Goal: Task Accomplishment & Management: Use online tool/utility

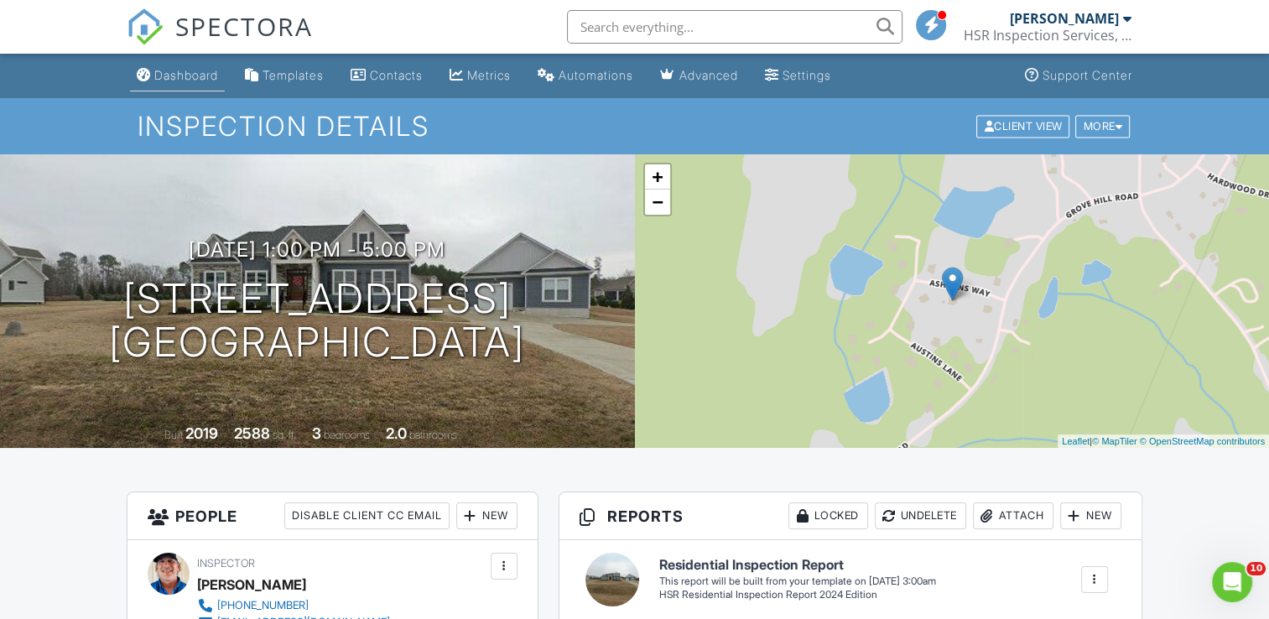
click at [185, 72] on div "Dashboard" at bounding box center [186, 75] width 64 height 14
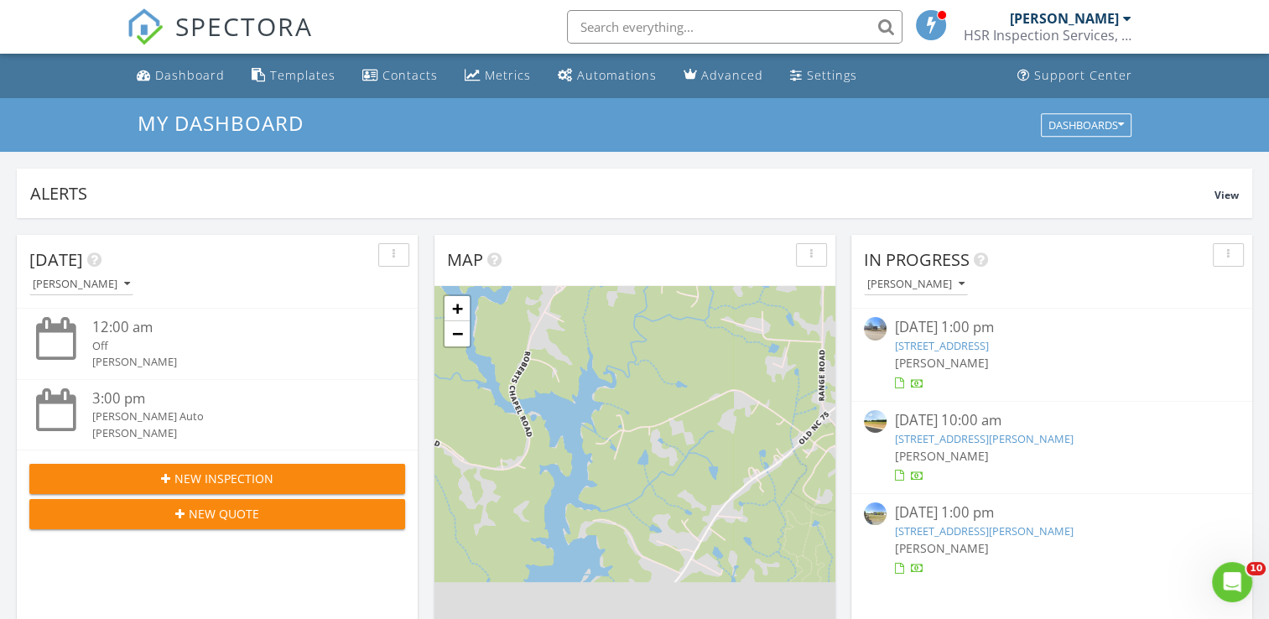
click at [944, 346] on link "[STREET_ADDRESS]" at bounding box center [942, 345] width 94 height 15
click at [944, 346] on link "611 College St, Oxford, NC 27565" at bounding box center [942, 345] width 94 height 15
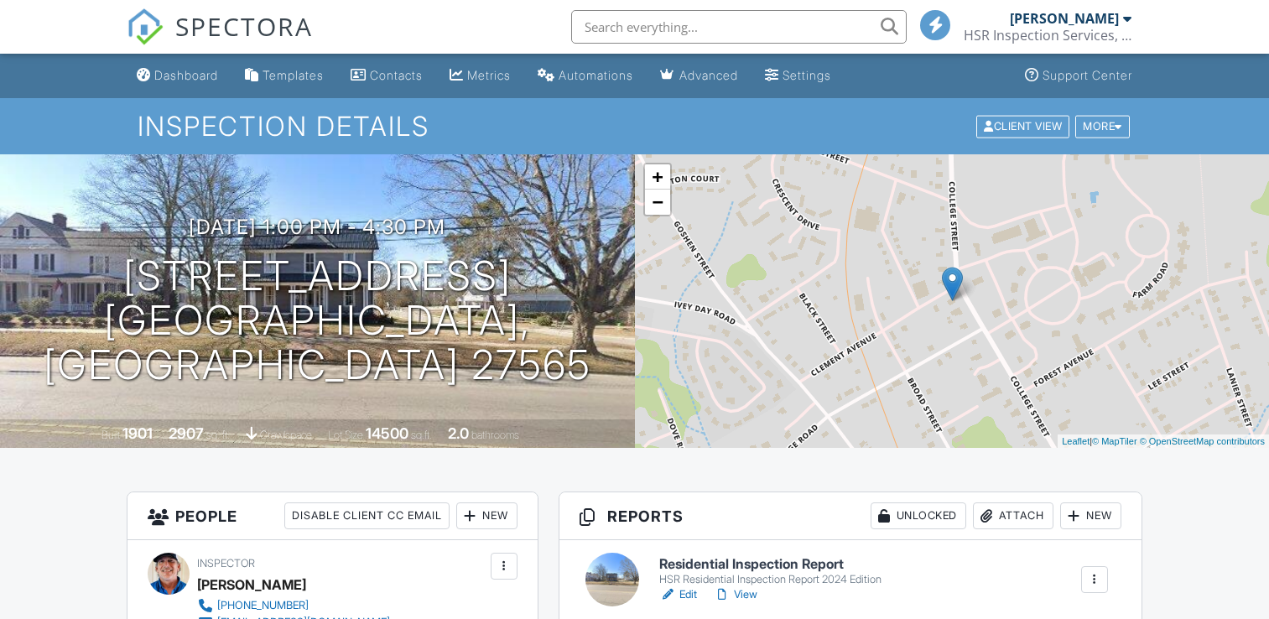
click at [685, 586] on link "Edit" at bounding box center [678, 594] width 38 height 17
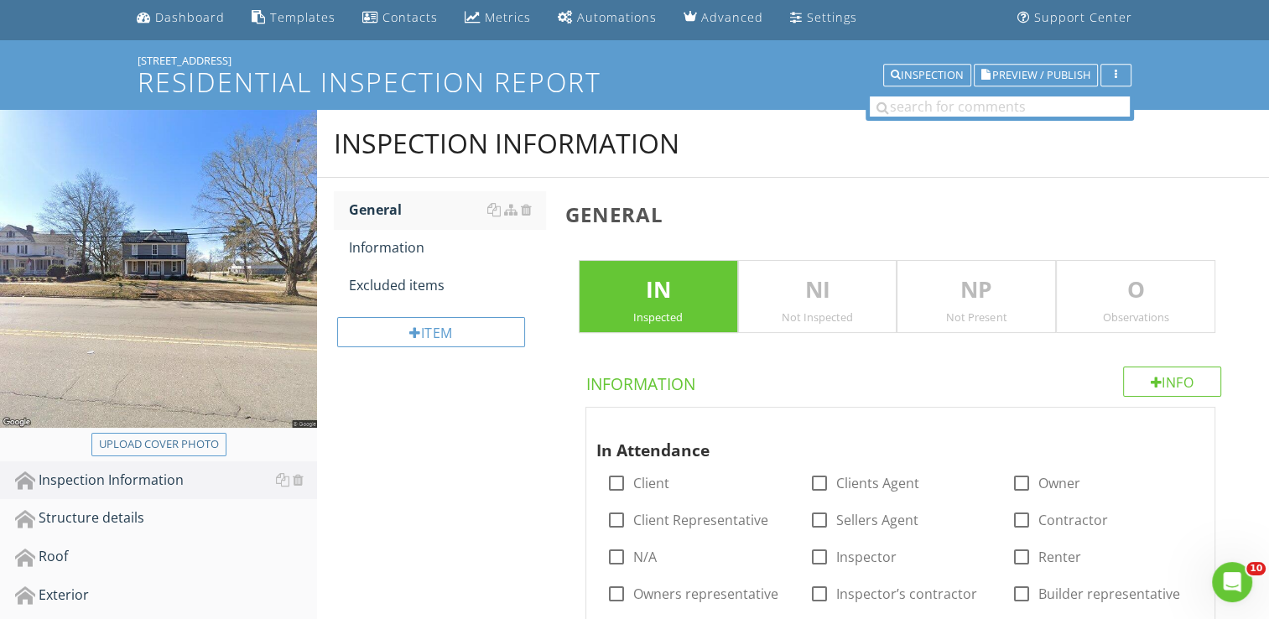
scroll to position [84, 0]
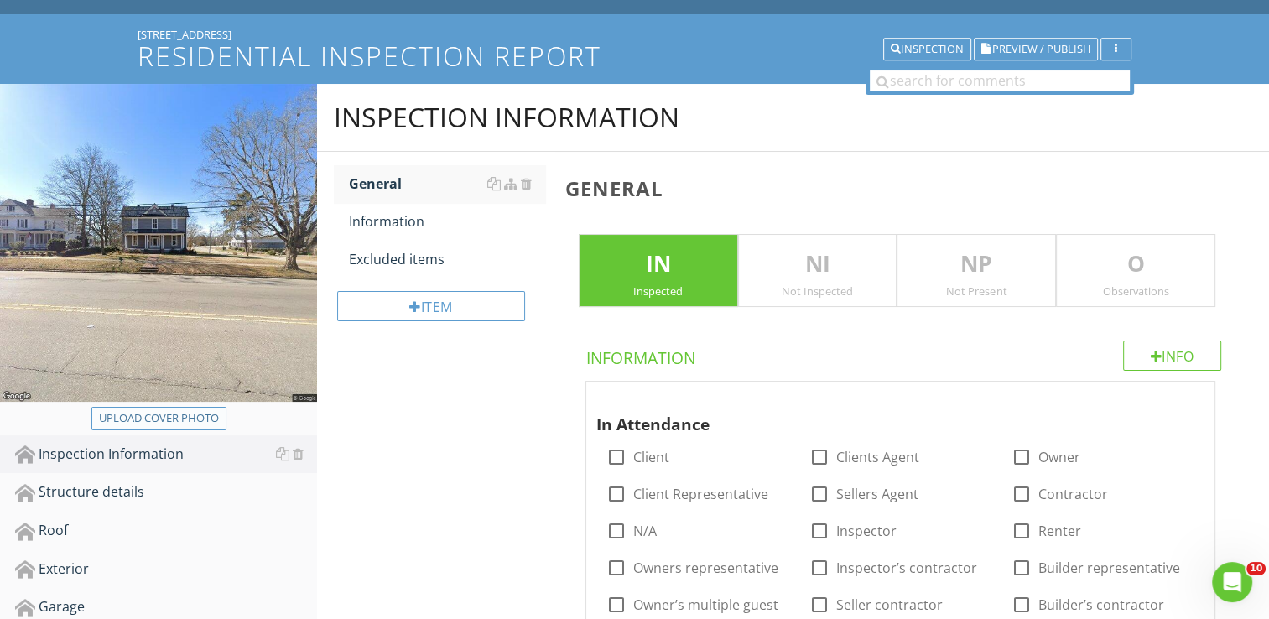
click at [170, 418] on div "Upload cover photo" at bounding box center [159, 418] width 120 height 17
type input "C:\fakepath\DJI_0135.JPG"
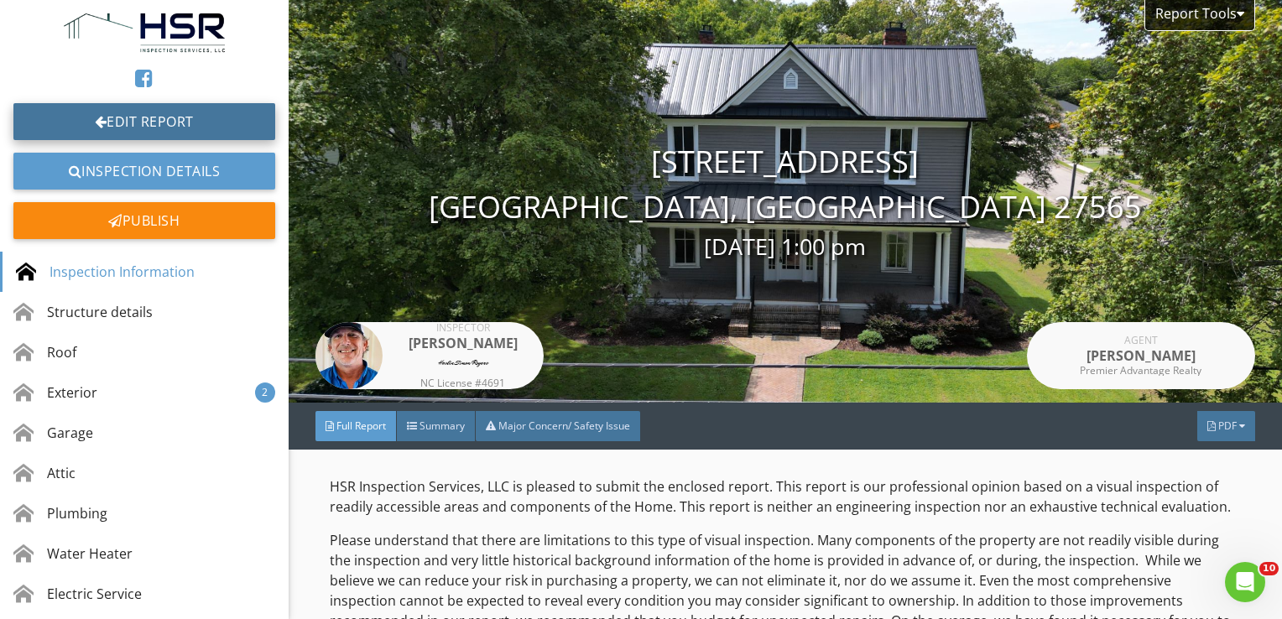
click at [150, 122] on link "Edit Report" at bounding box center [144, 121] width 262 height 37
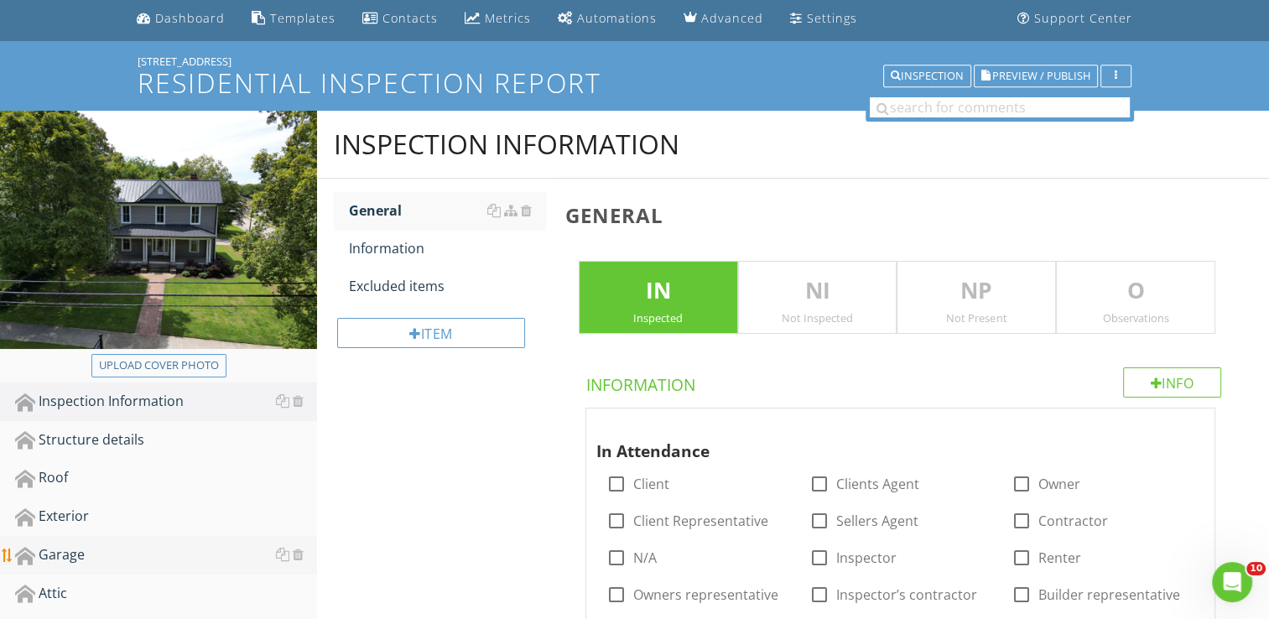
scroll to position [84, 0]
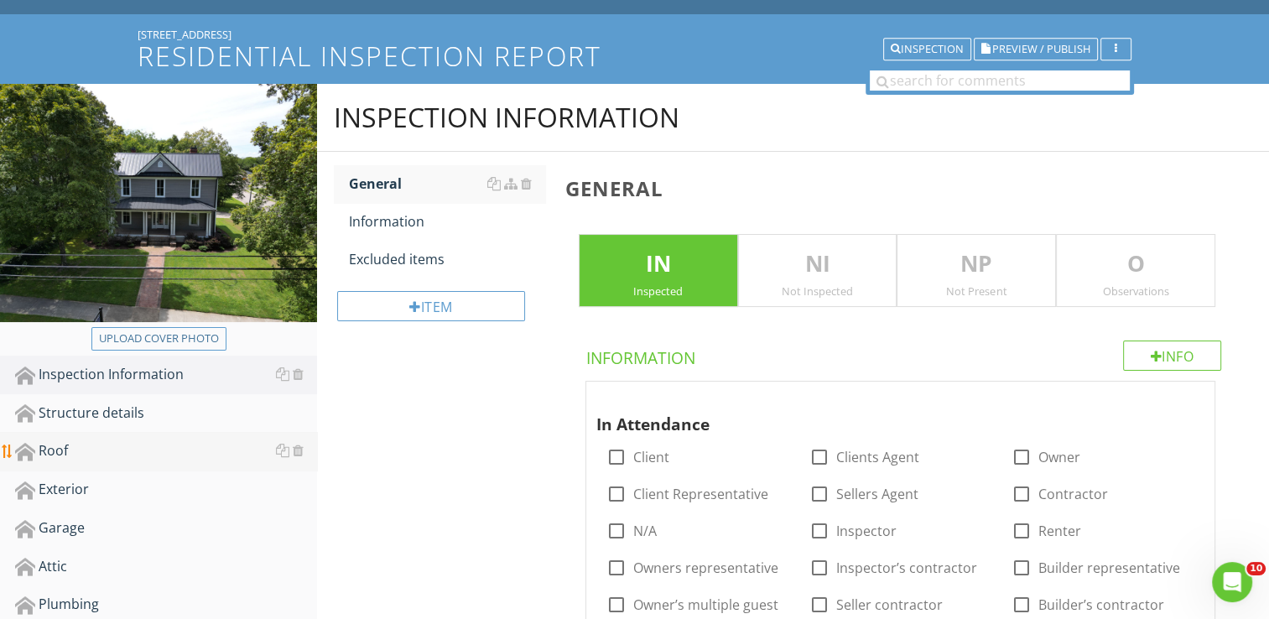
click at [96, 450] on div "Roof" at bounding box center [166, 451] width 302 height 22
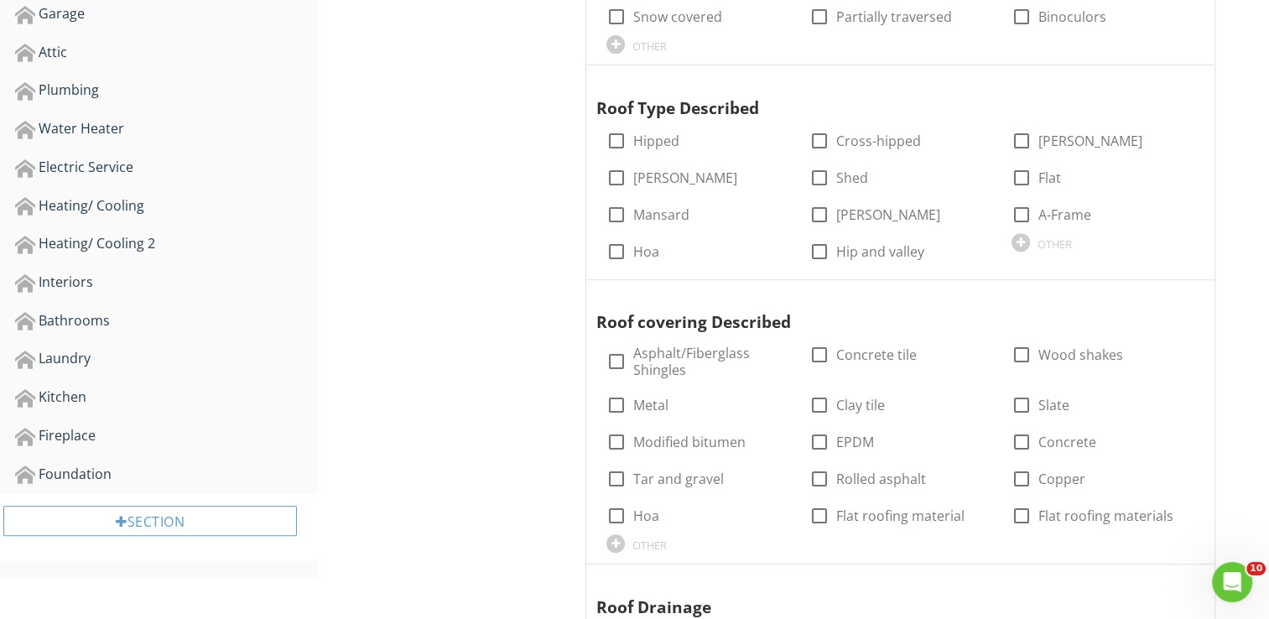
scroll to position [1007, 0]
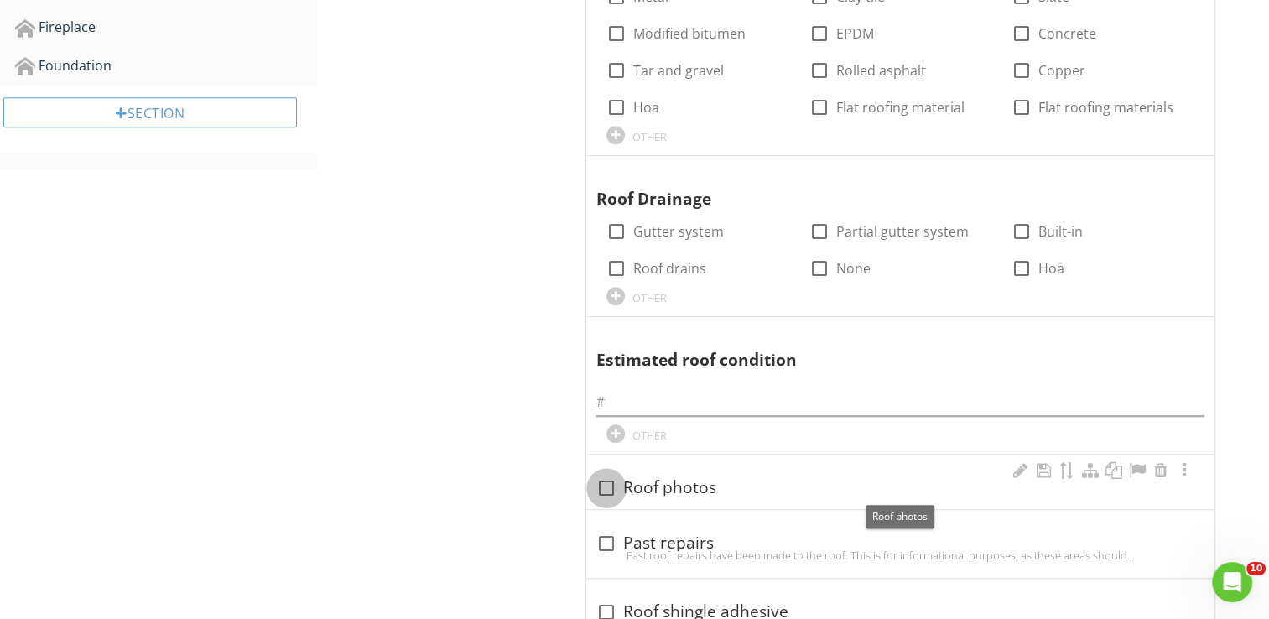
click at [601, 486] on div at bounding box center [606, 488] width 29 height 29
checkbox input "true"
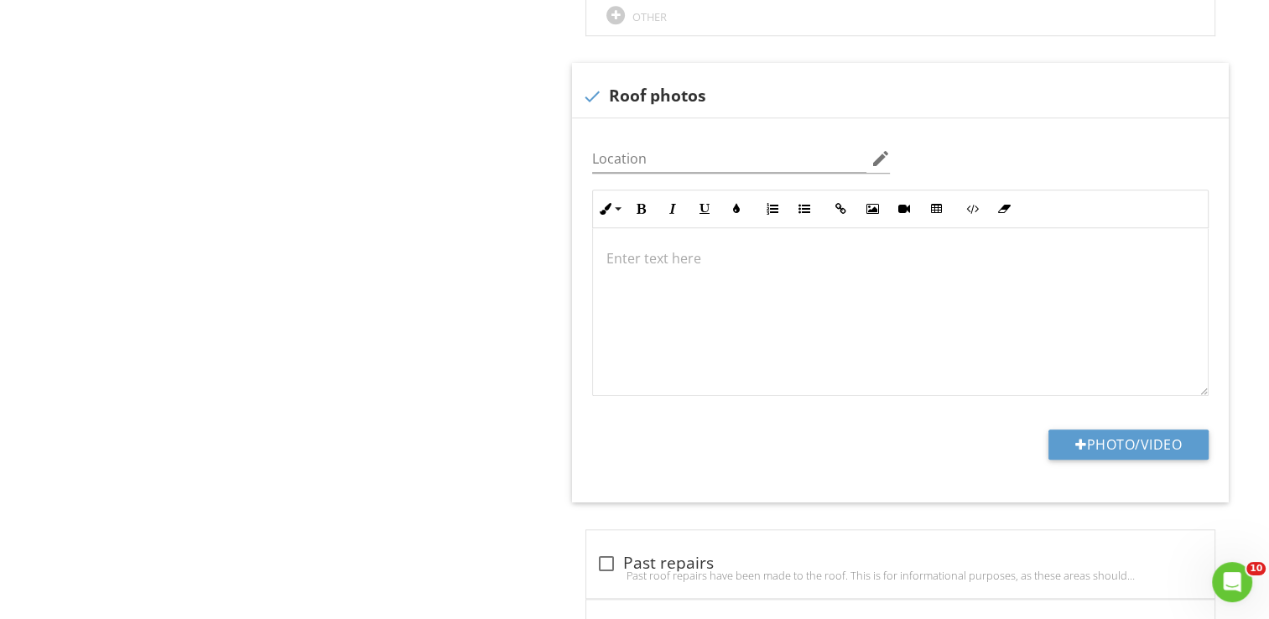
scroll to position [1426, 0]
click at [1123, 436] on button "Photo/Video" at bounding box center [1128, 444] width 160 height 30
type input "C:\fakepath\DJI_0136.JPG"
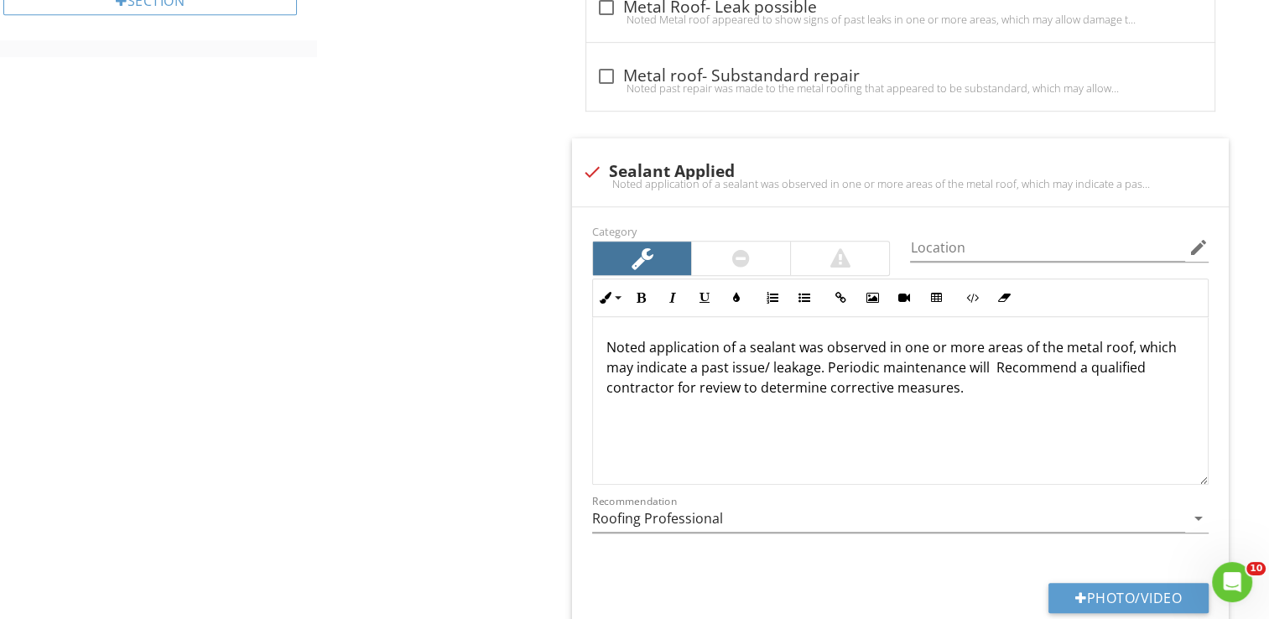
scroll to position [1119, 0]
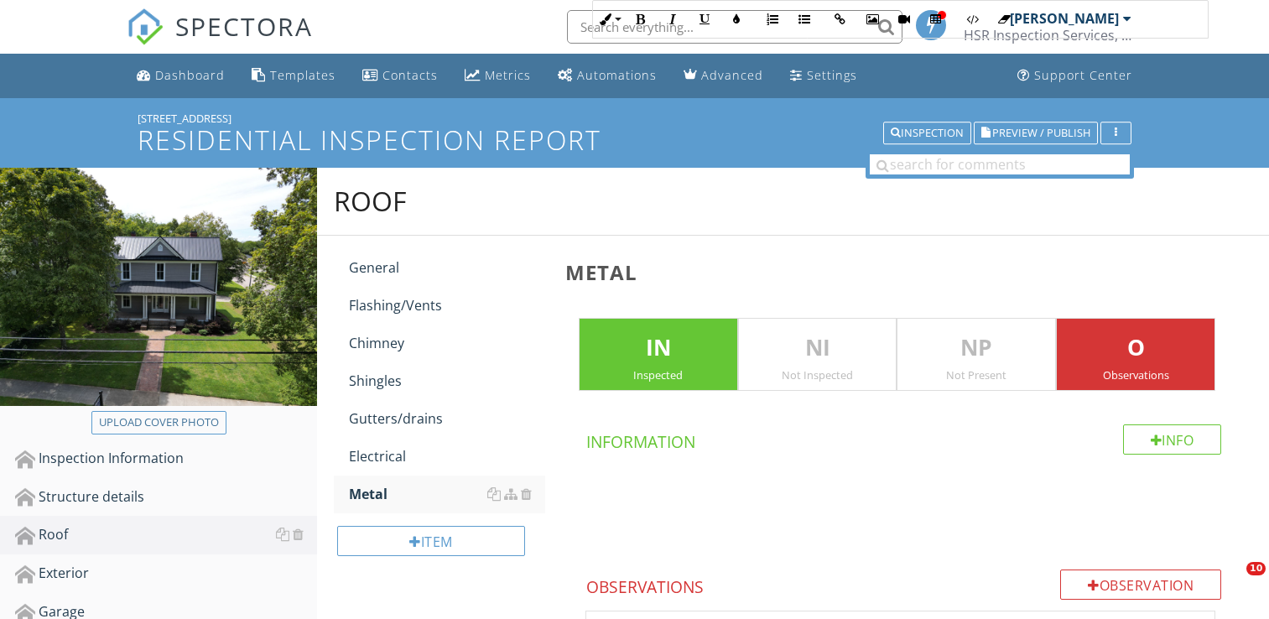
scroll to position [1454, 0]
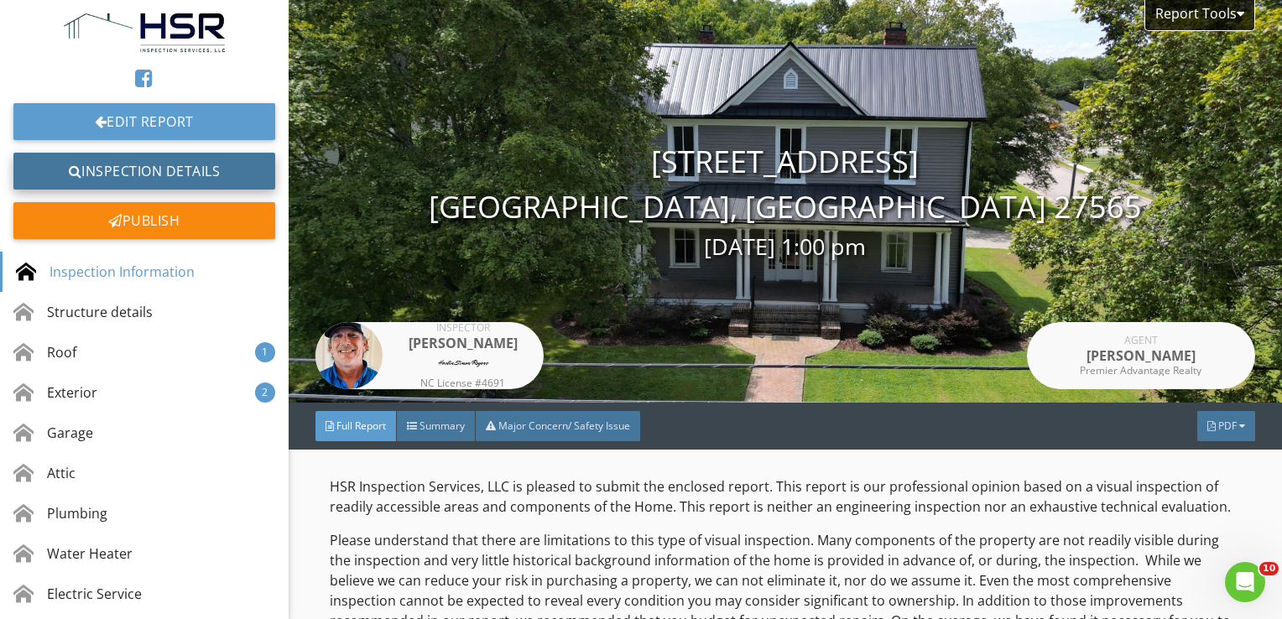
click at [112, 169] on link "Inspection Details" at bounding box center [144, 171] width 262 height 37
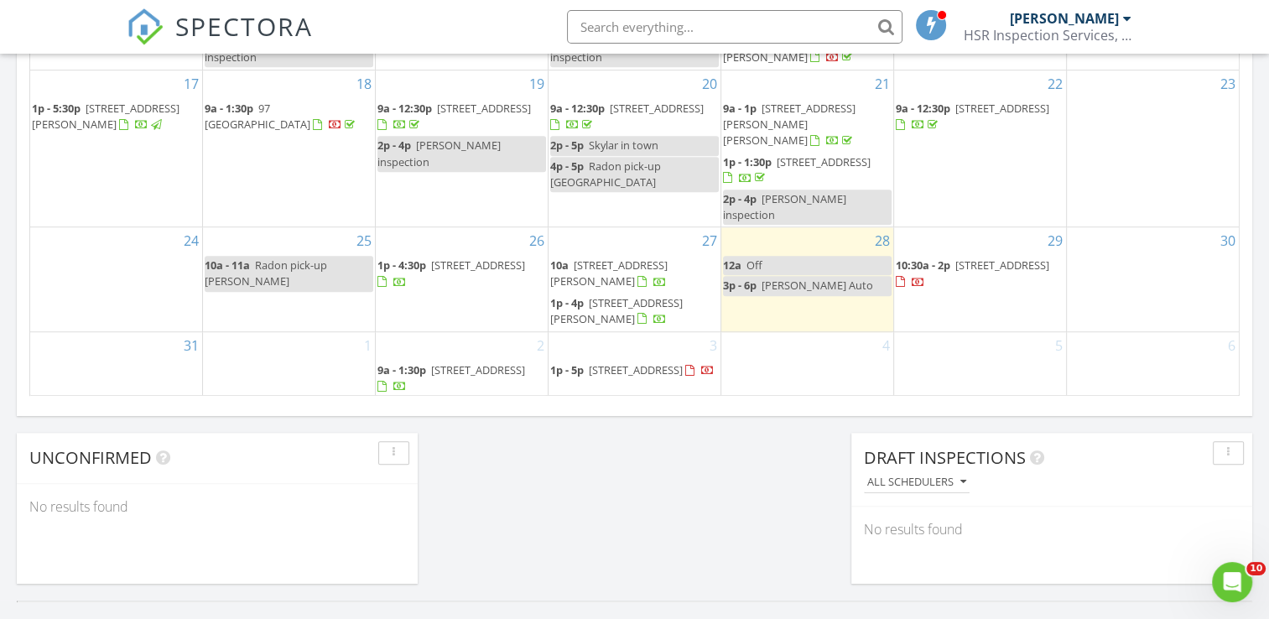
scroll to position [1090, 0]
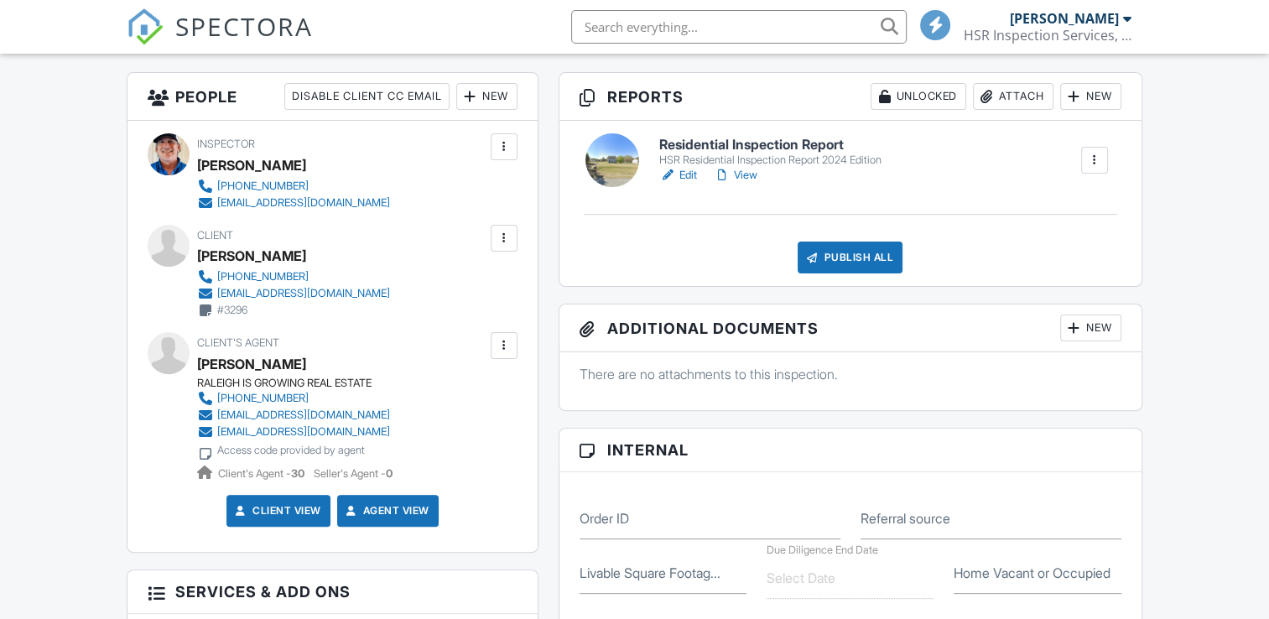
click at [685, 176] on link "Edit" at bounding box center [678, 175] width 38 height 17
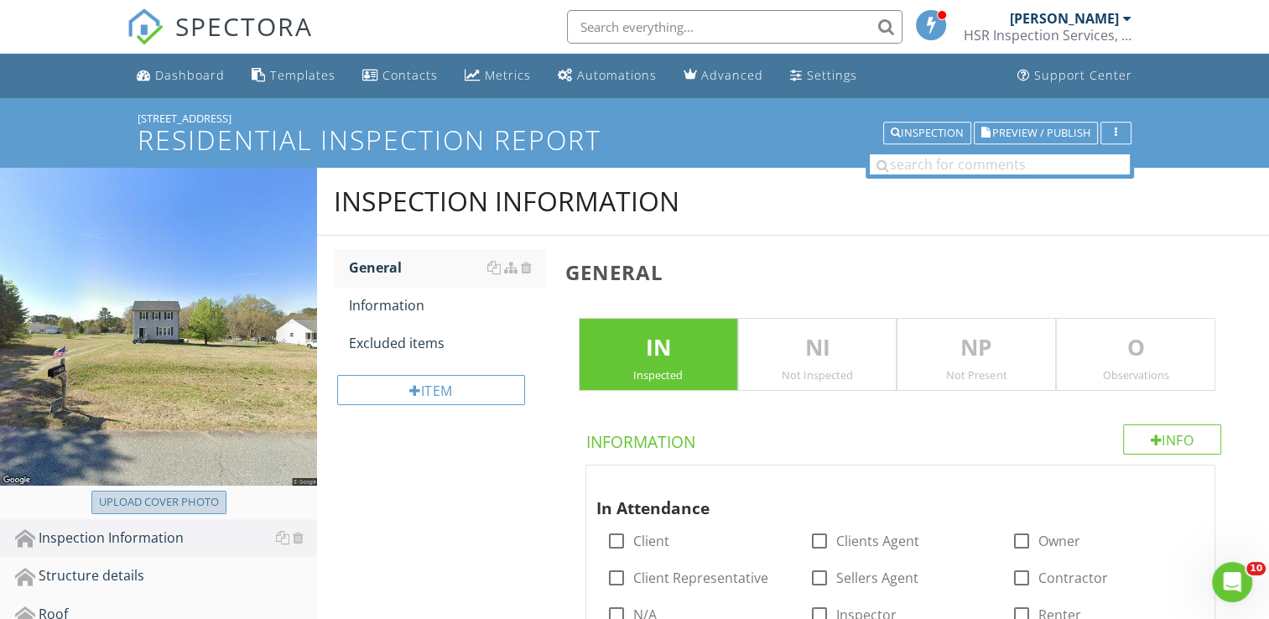
click at [166, 500] on div "Upload cover photo" at bounding box center [159, 502] width 120 height 17
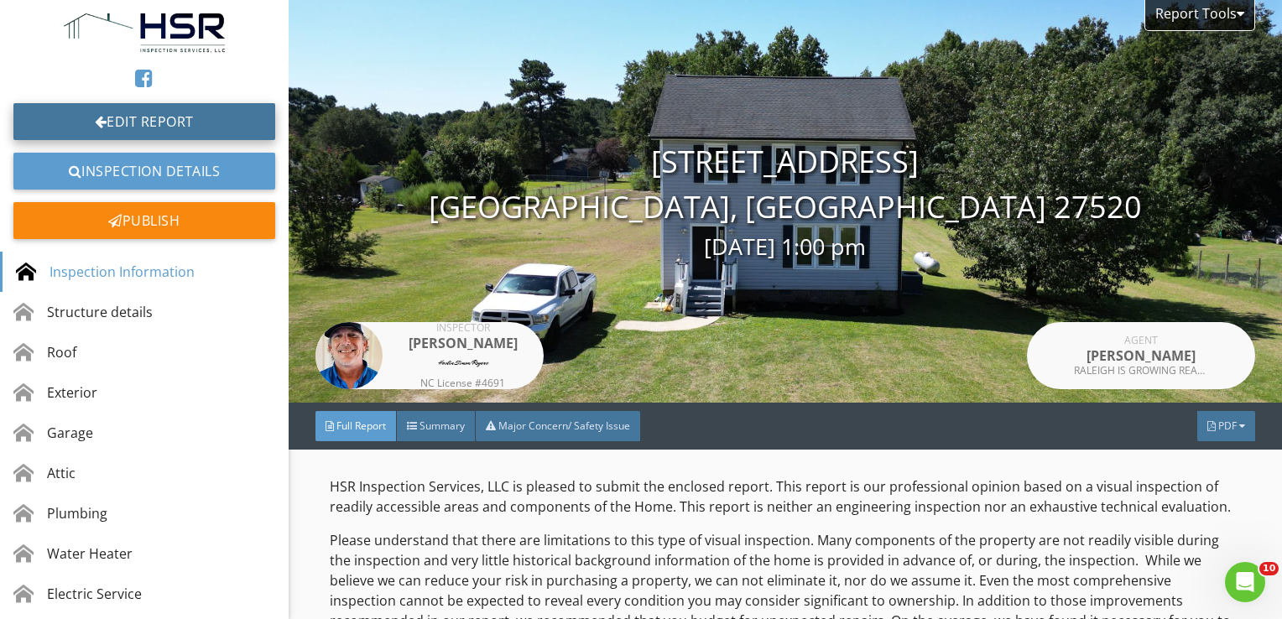
click at [189, 116] on link "Edit Report" at bounding box center [144, 121] width 262 height 37
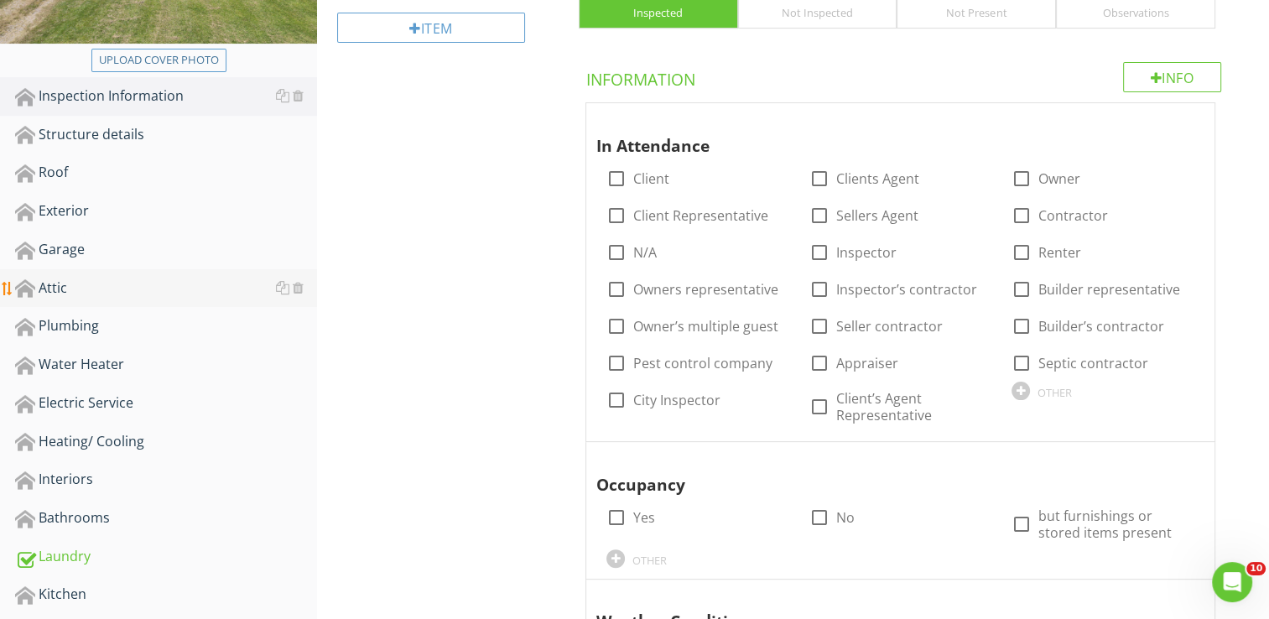
scroll to position [419, 0]
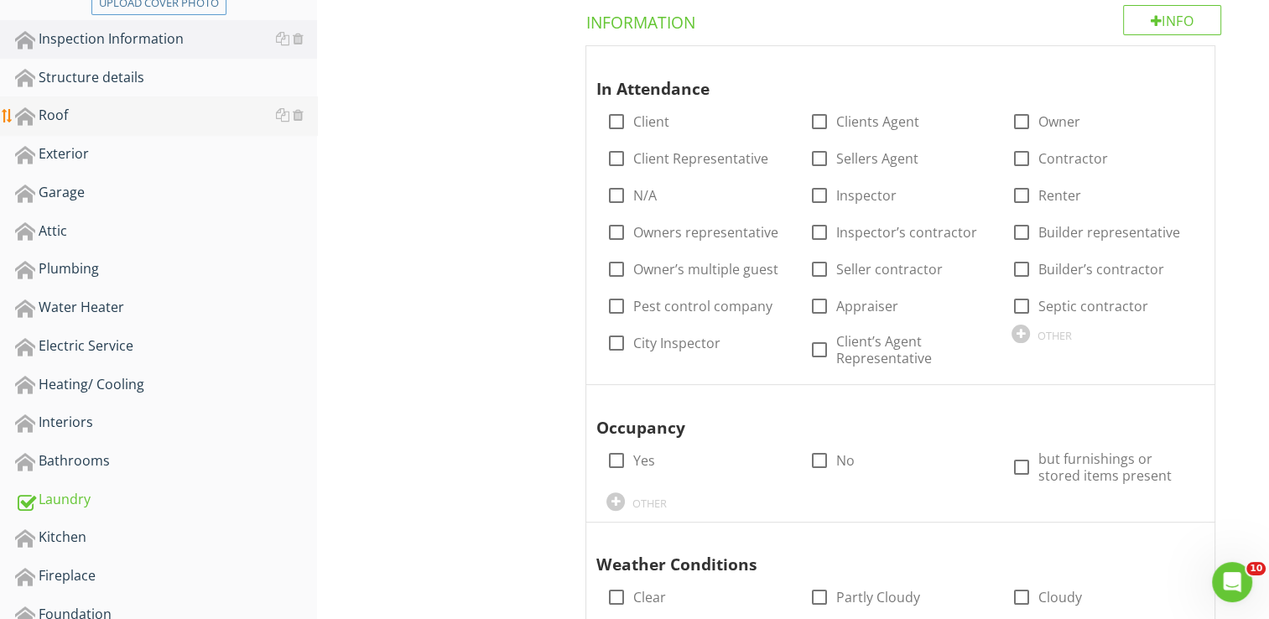
click at [97, 124] on div "Roof" at bounding box center [166, 116] width 302 height 22
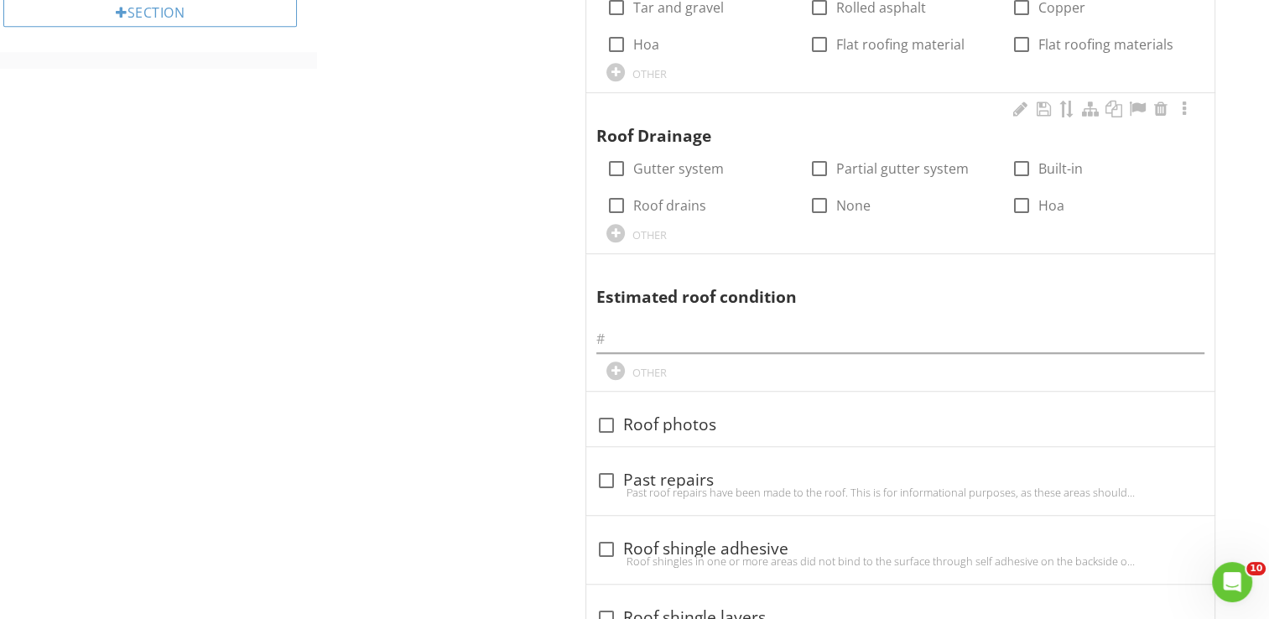
scroll to position [1253, 0]
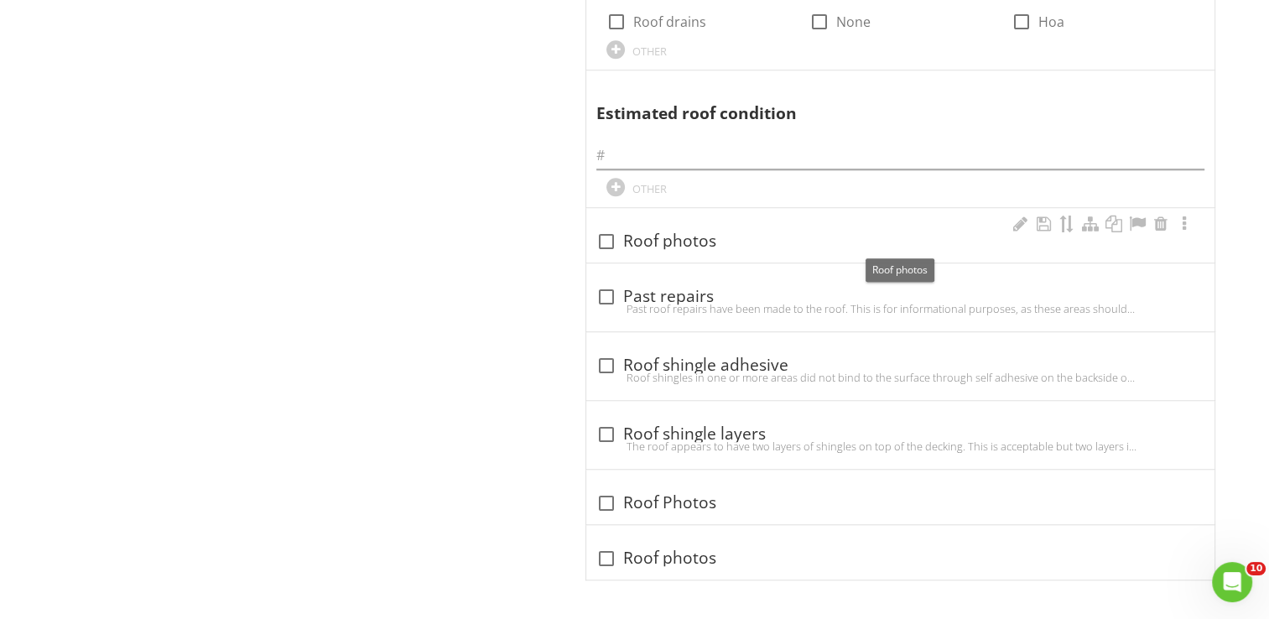
click at [605, 239] on div at bounding box center [606, 241] width 29 height 29
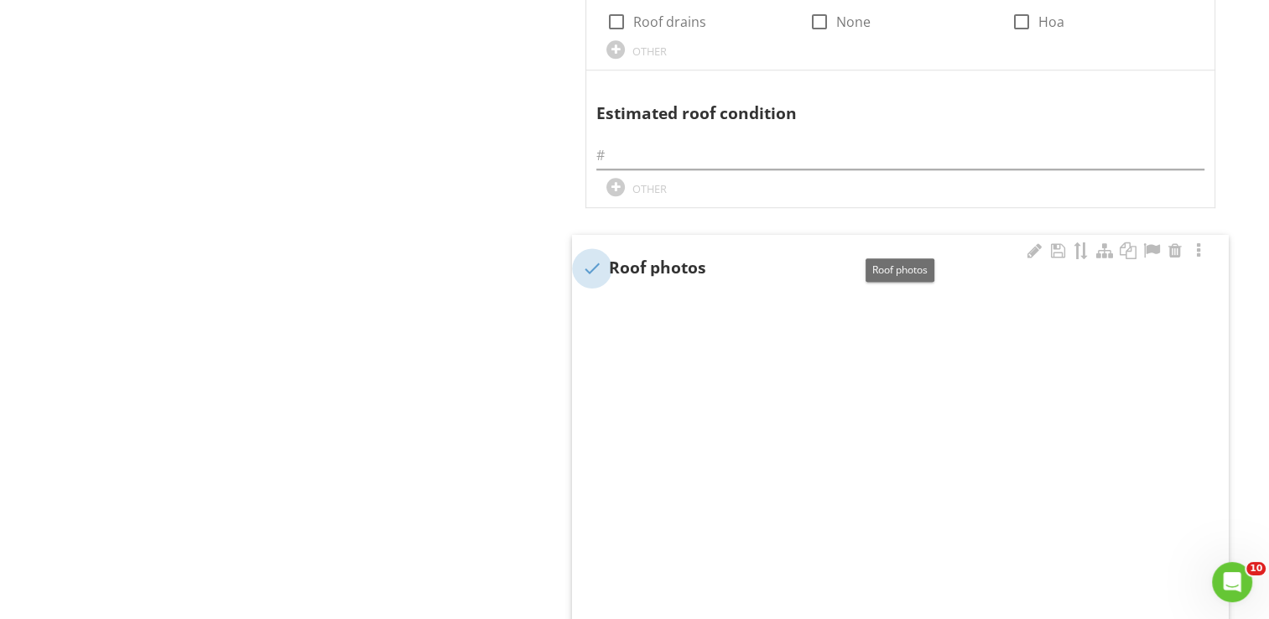
checkbox input "true"
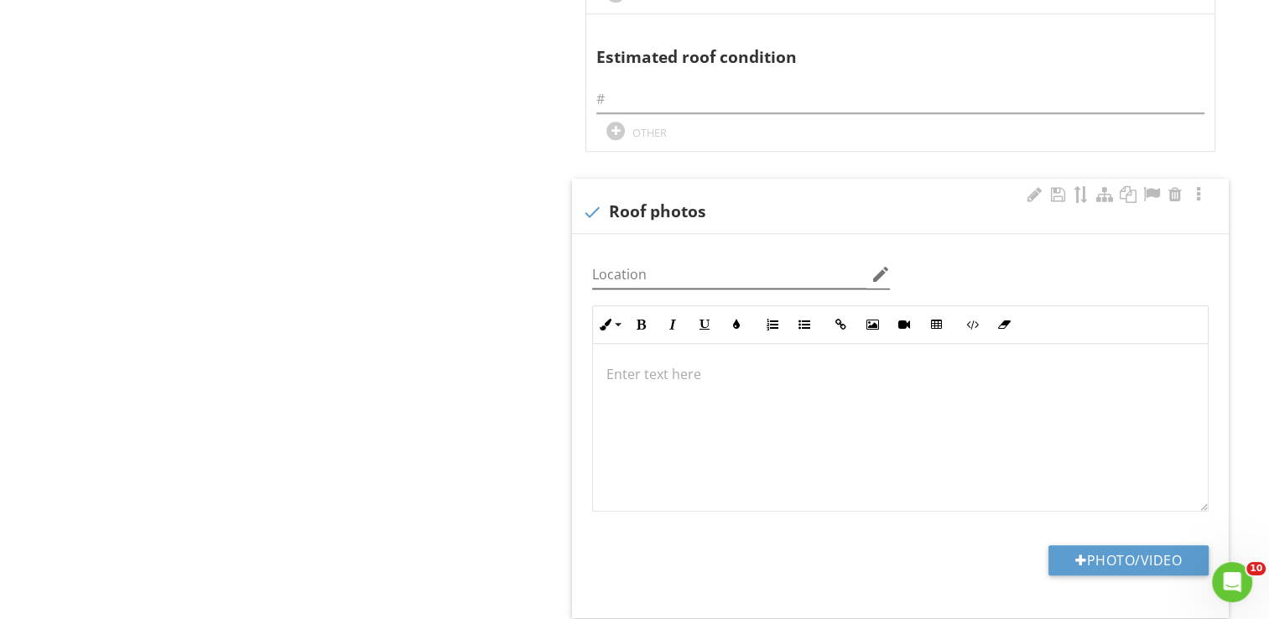
scroll to position [1337, 0]
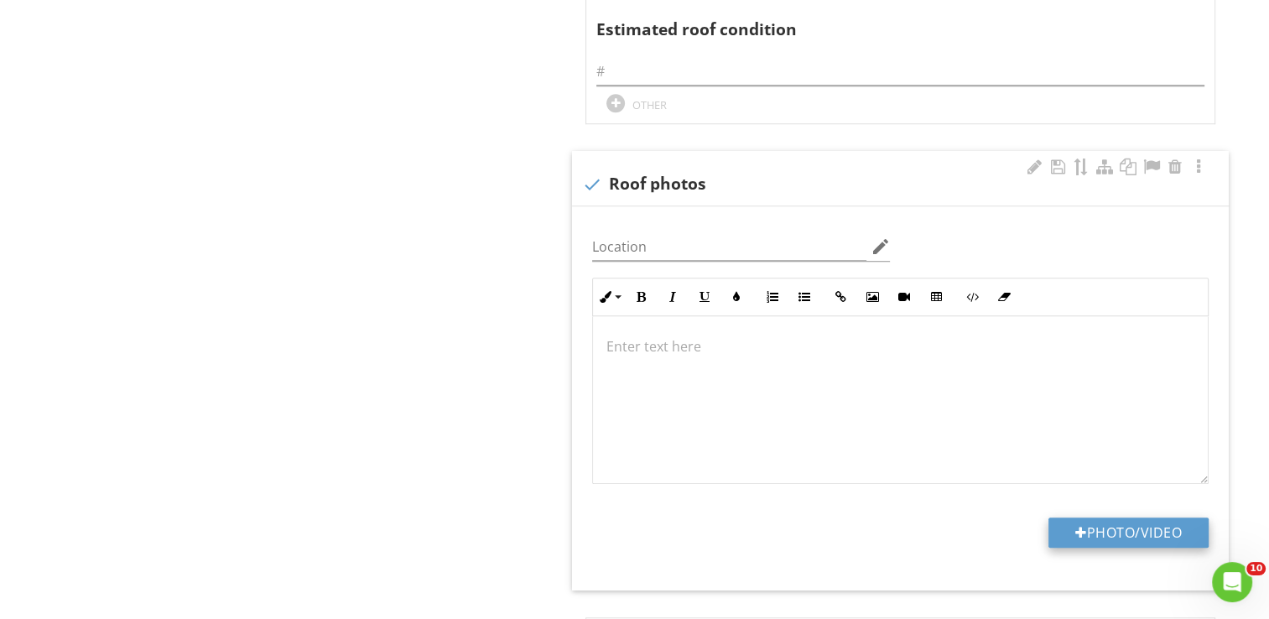
click at [1109, 528] on button "Photo/Video" at bounding box center [1128, 533] width 160 height 30
type input "C:\fakepath\DJI_0173.JPG"
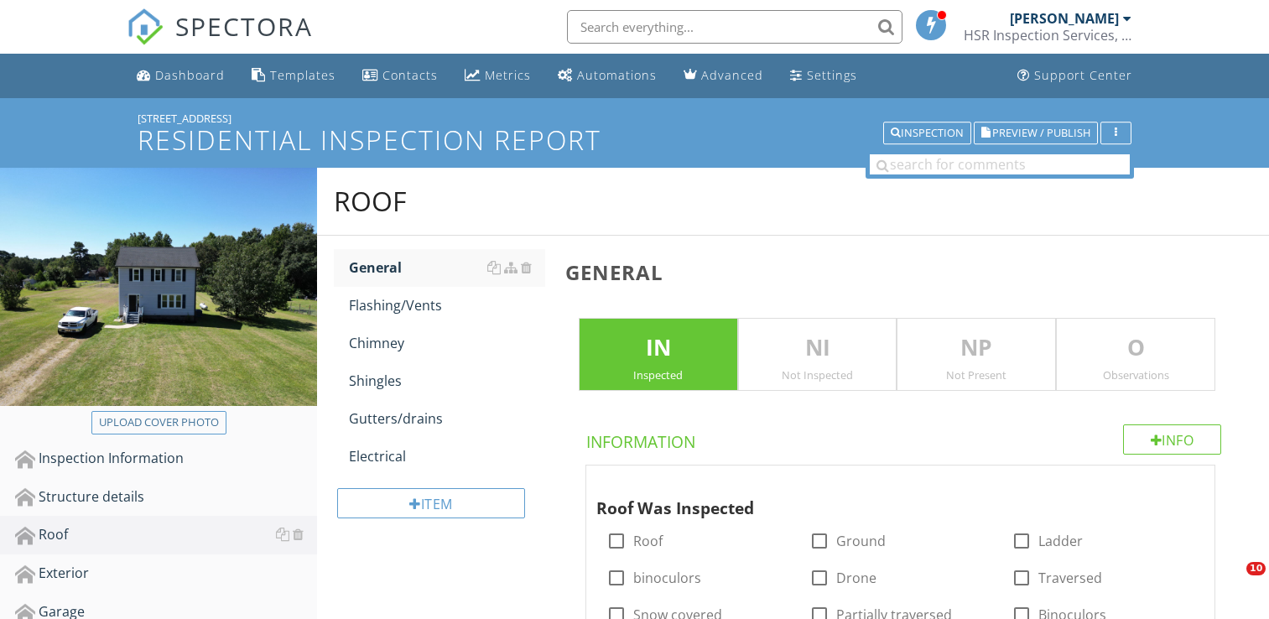
scroll to position [1337, 0]
